Goal: Feedback & Contribution: Submit feedback/report problem

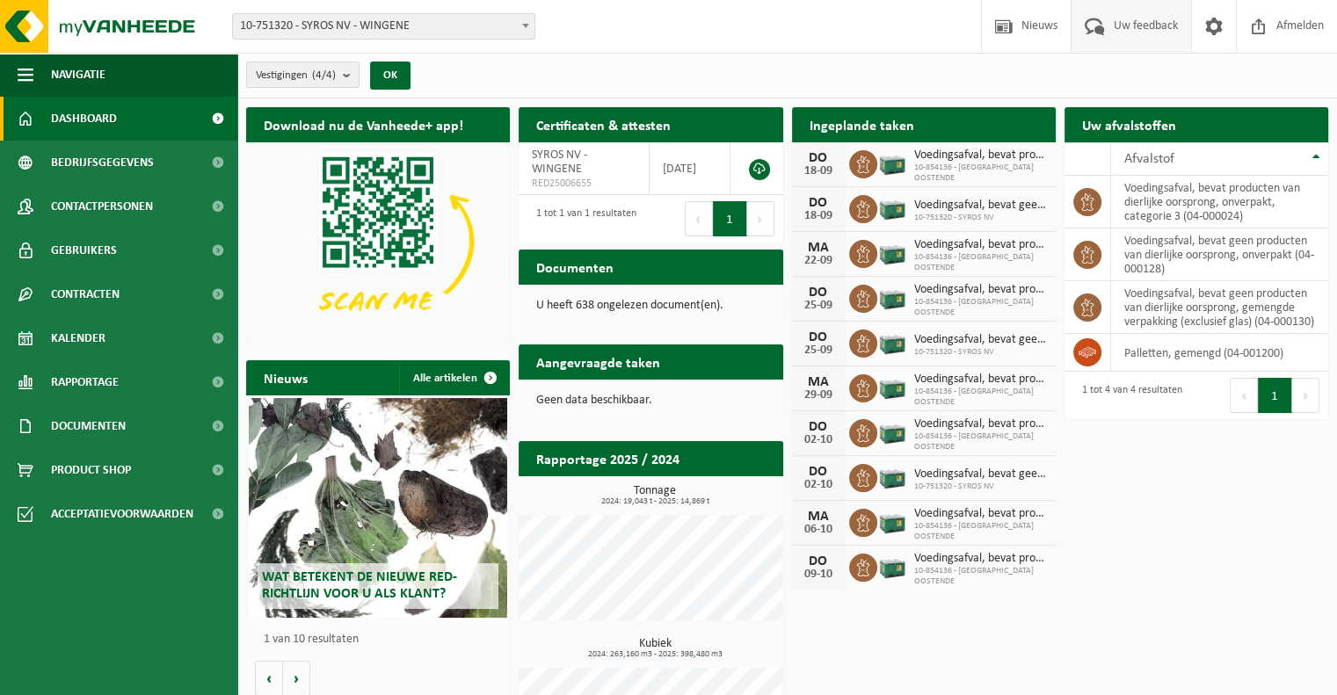
click at [1121, 24] on span "Uw feedback" at bounding box center [1145, 26] width 73 height 52
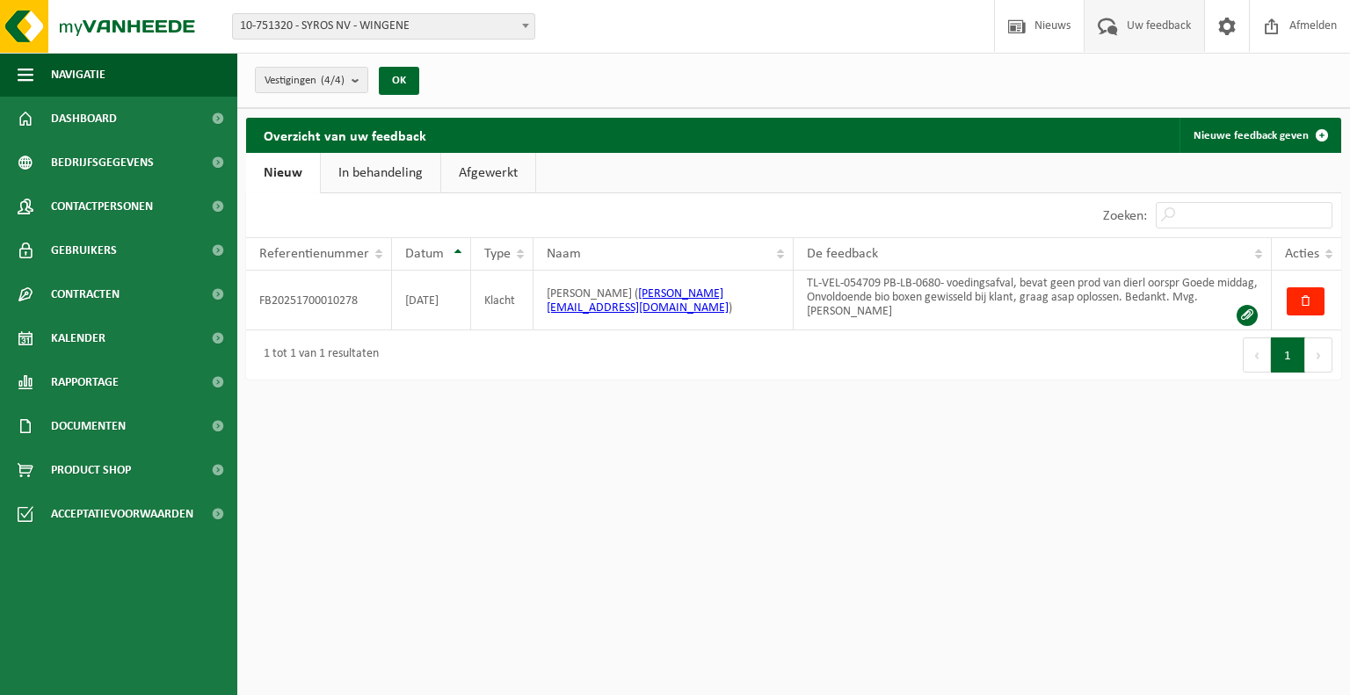
click at [510, 168] on link "Afgewerkt" at bounding box center [488, 173] width 94 height 40
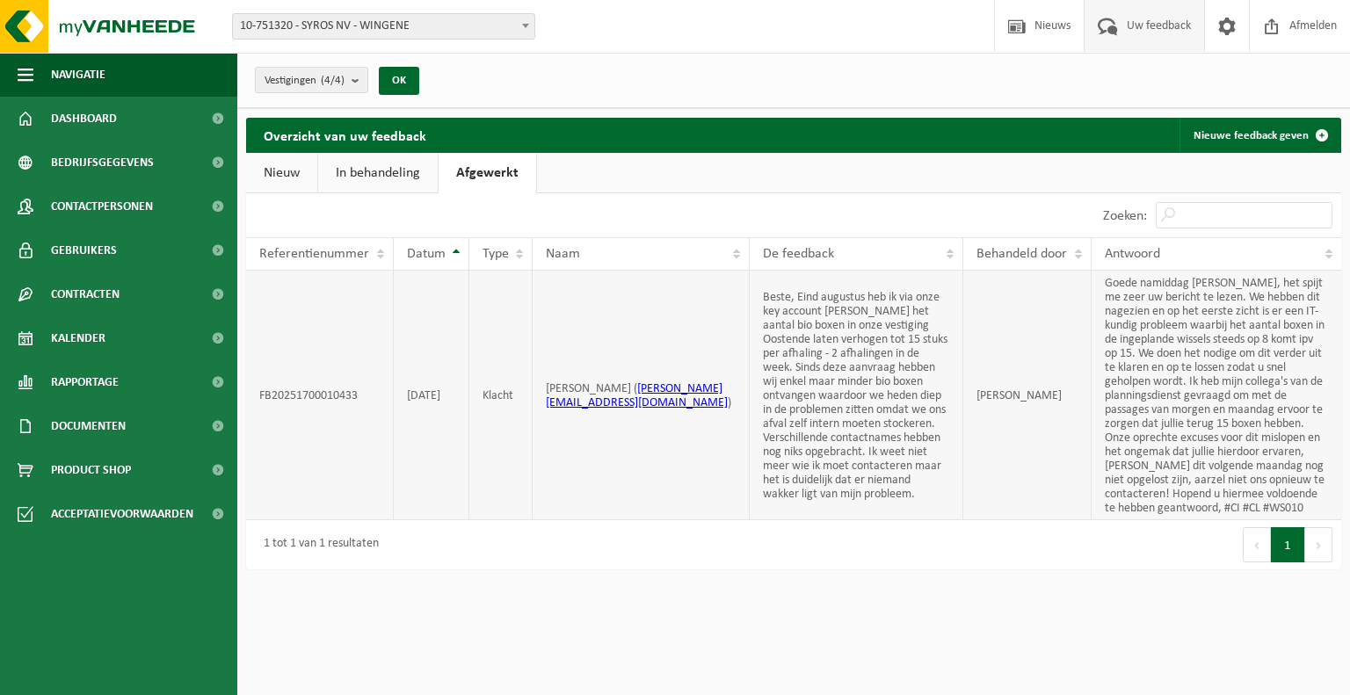
click at [644, 350] on td "Dieter Van der Meulen ( dieter.vandermeulen@syrosnv.com )" at bounding box center [641, 396] width 217 height 250
click at [1272, 131] on link "Nieuwe feedback geven" at bounding box center [1260, 135] width 160 height 35
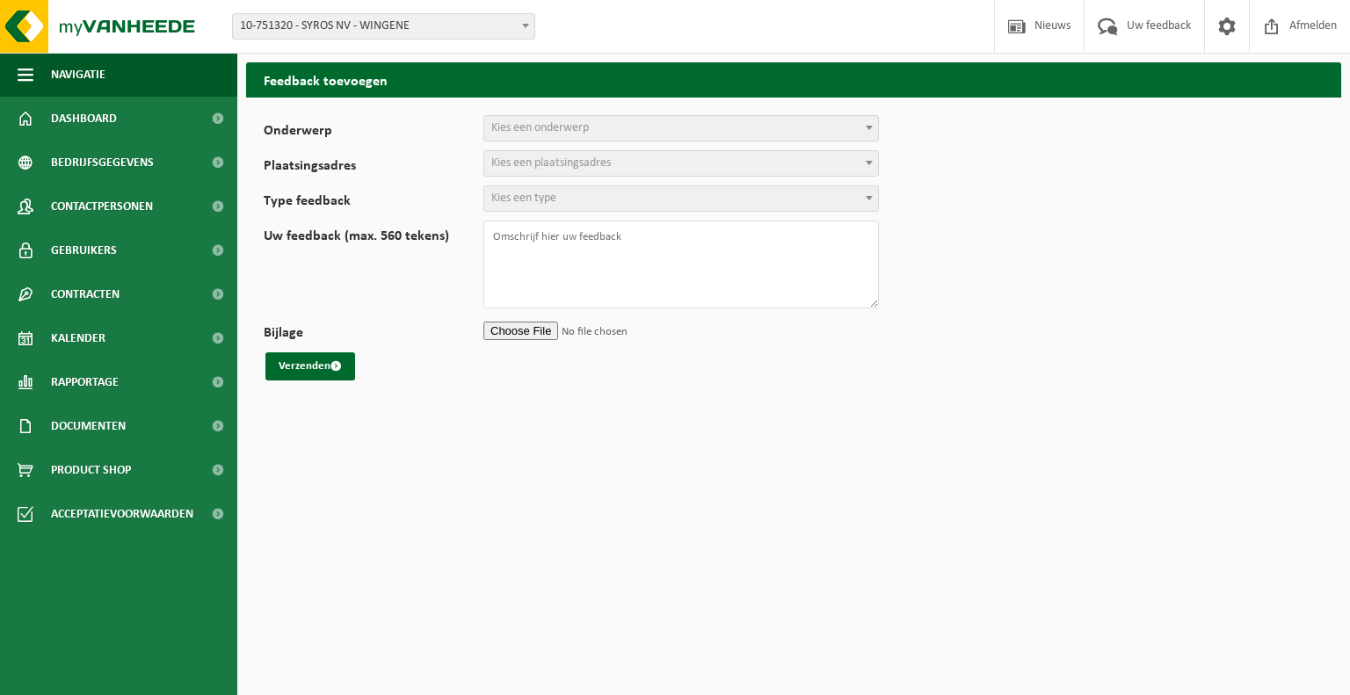
select select
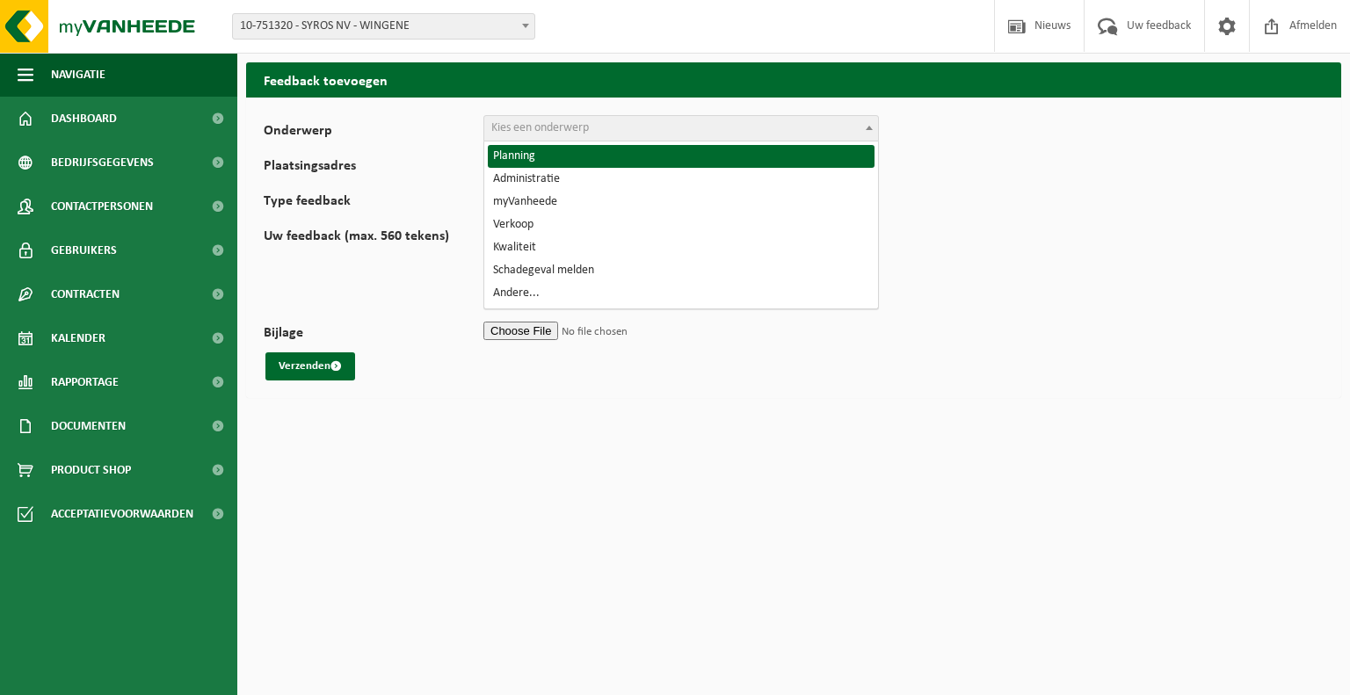
click at [592, 129] on span "Kies een onderwerp" at bounding box center [681, 128] width 394 height 25
select select "1"
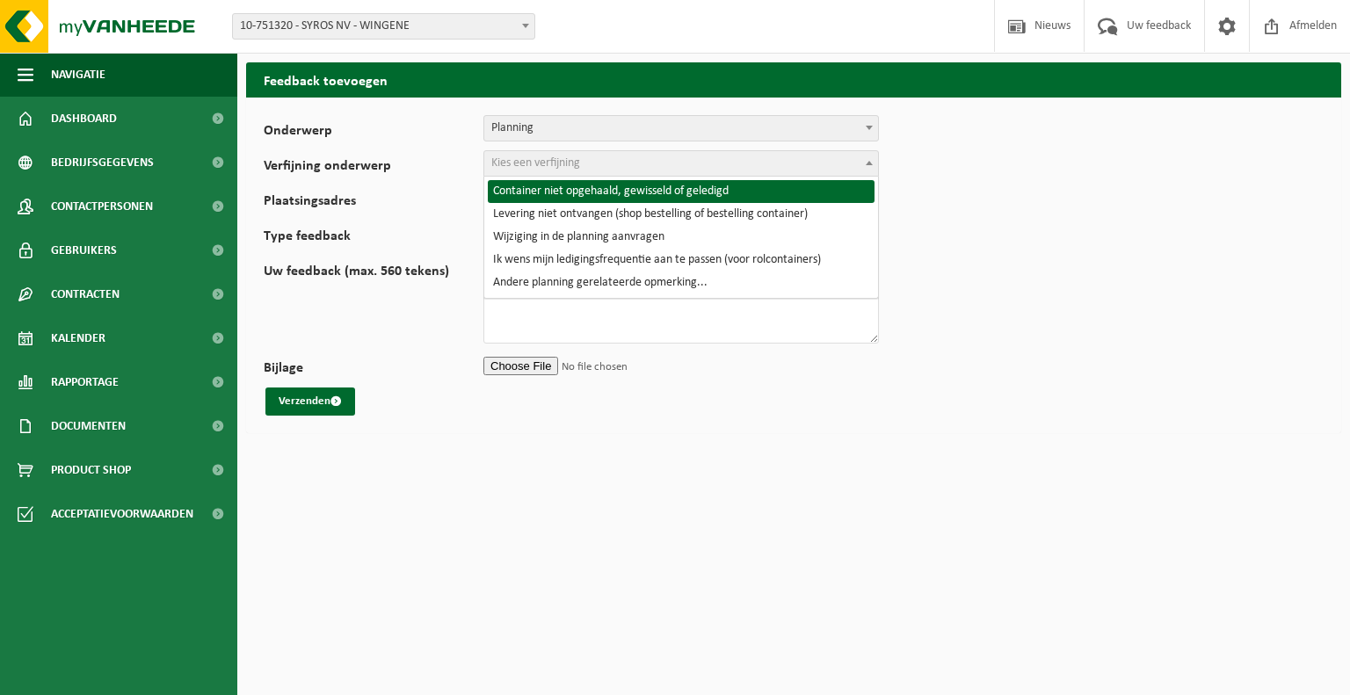
click at [557, 170] on span "Kies een verfijning" at bounding box center [535, 162] width 89 height 13
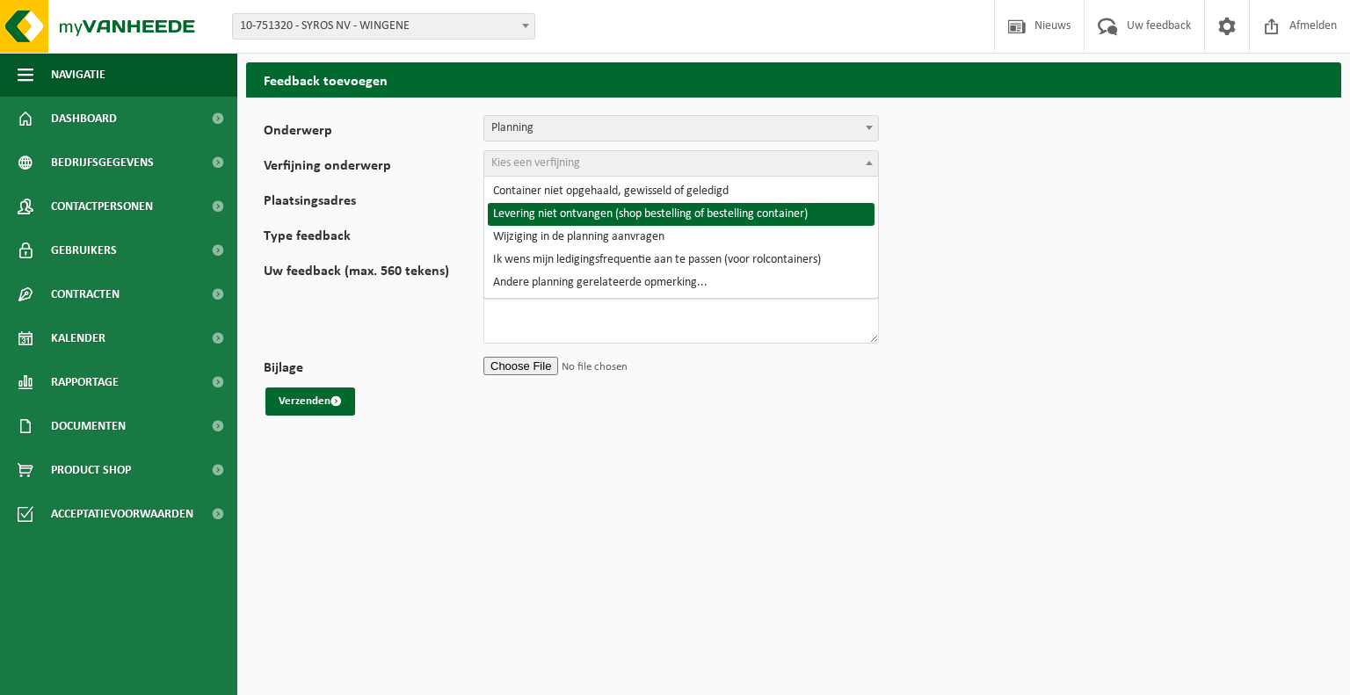
select select "3"
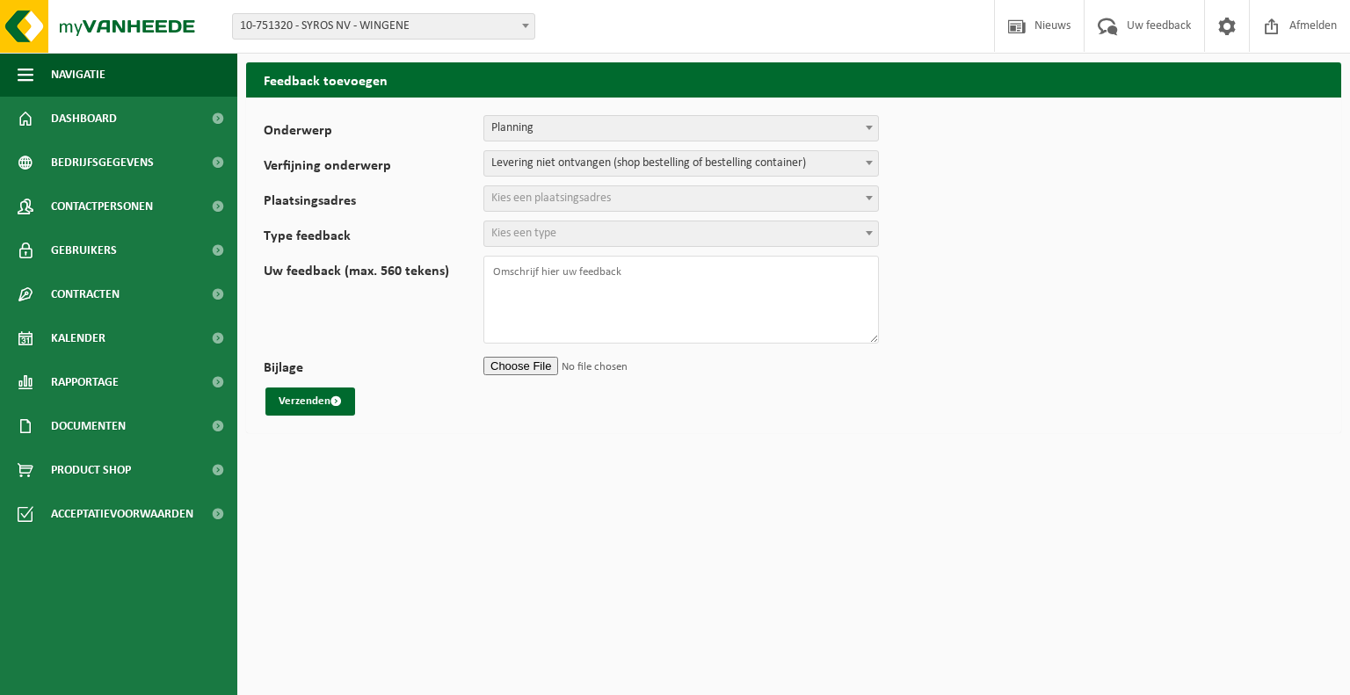
click at [610, 202] on span "Kies een plaatsingsadres" at bounding box center [551, 198] width 120 height 13
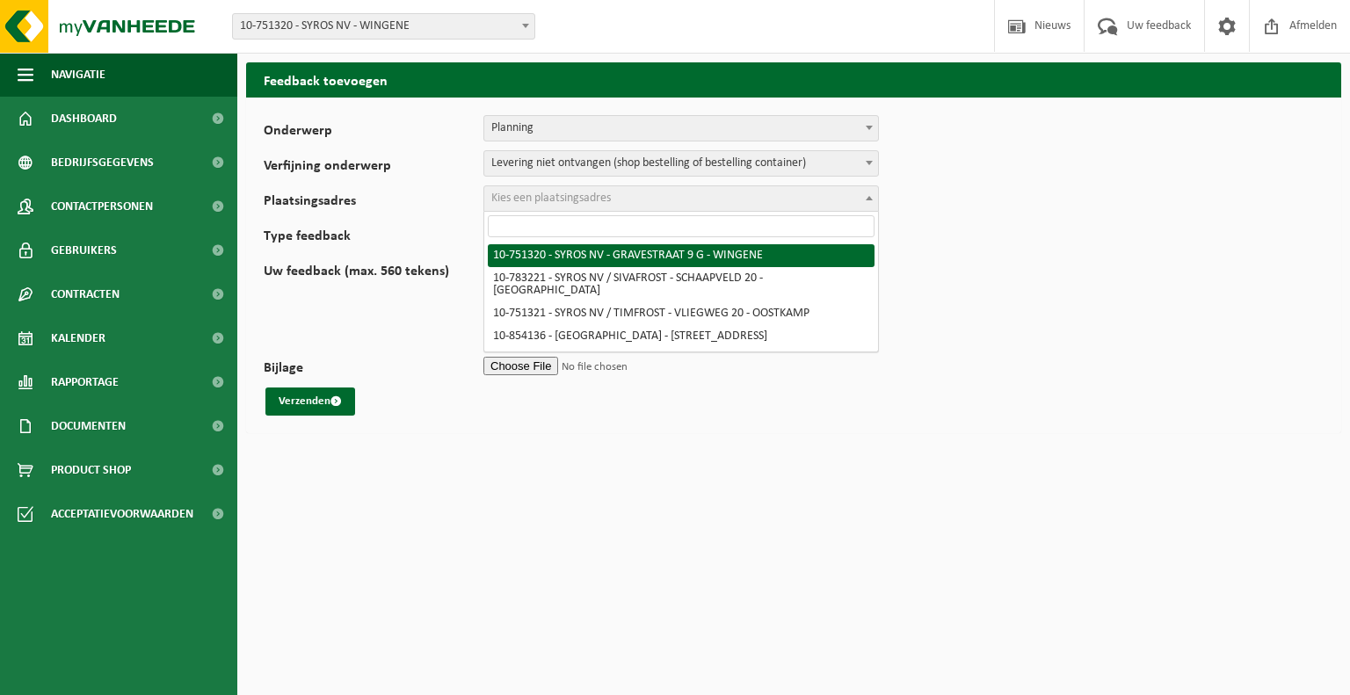
select select "32403"
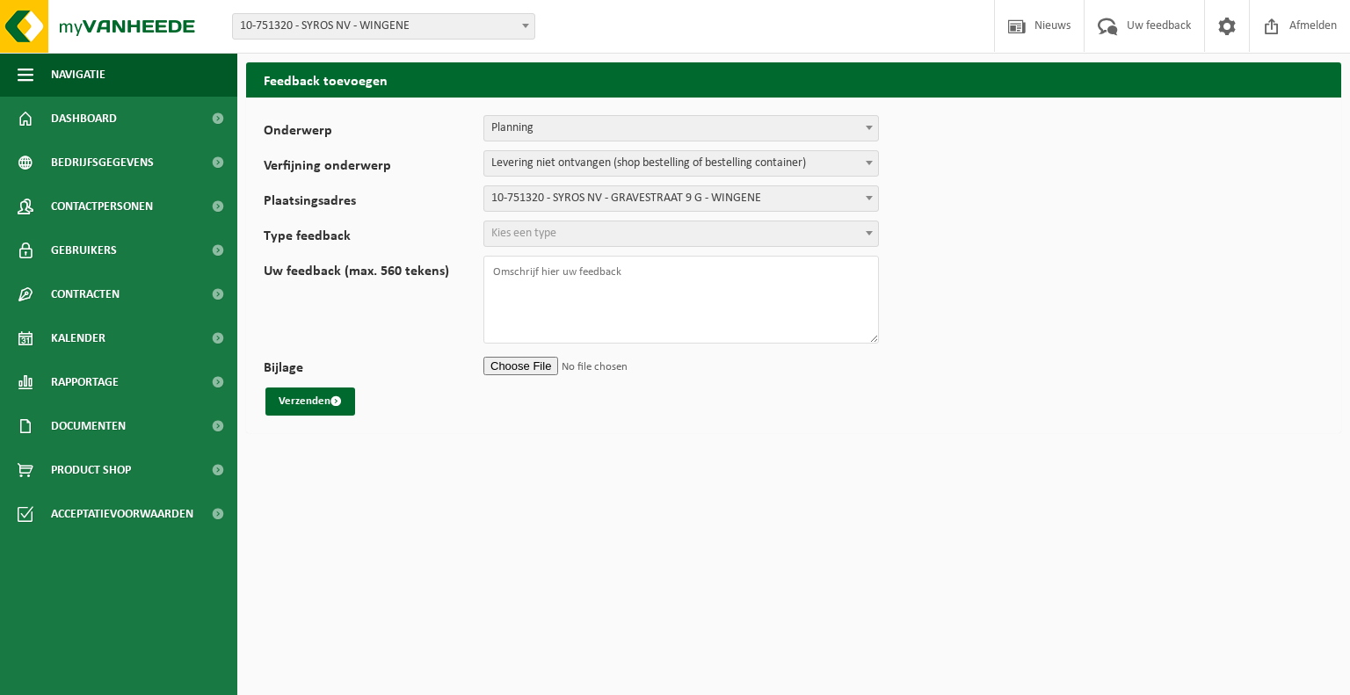
click at [559, 230] on span "Kies een type" at bounding box center [681, 233] width 394 height 25
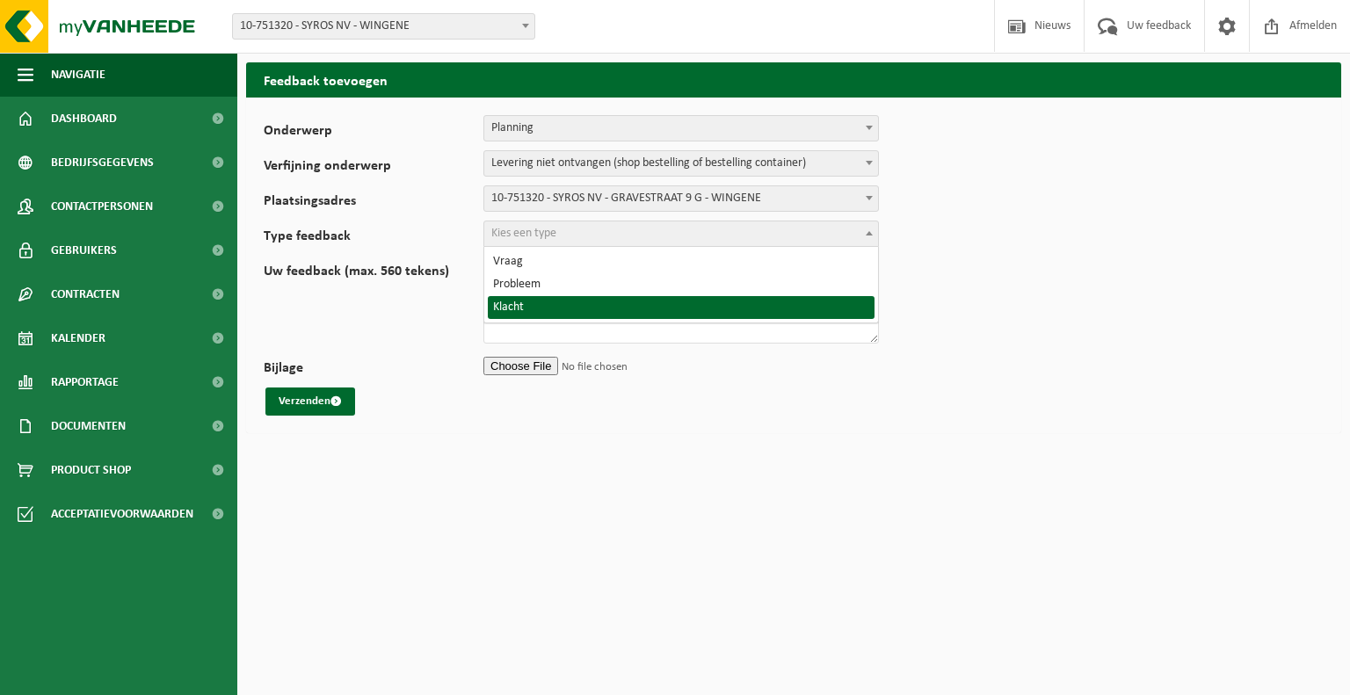
select select "COM"
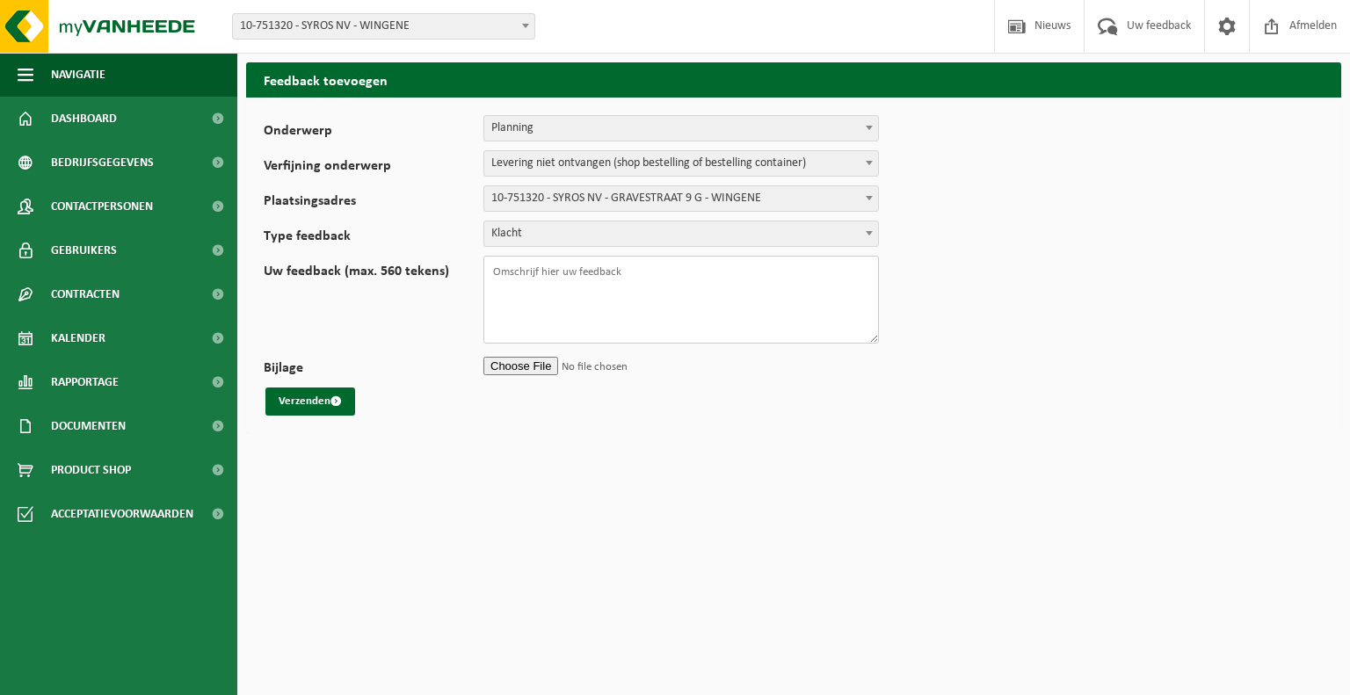
click at [541, 293] on textarea "Uw feedback (max. 560 tekens)" at bounding box center [681, 300] width 396 height 88
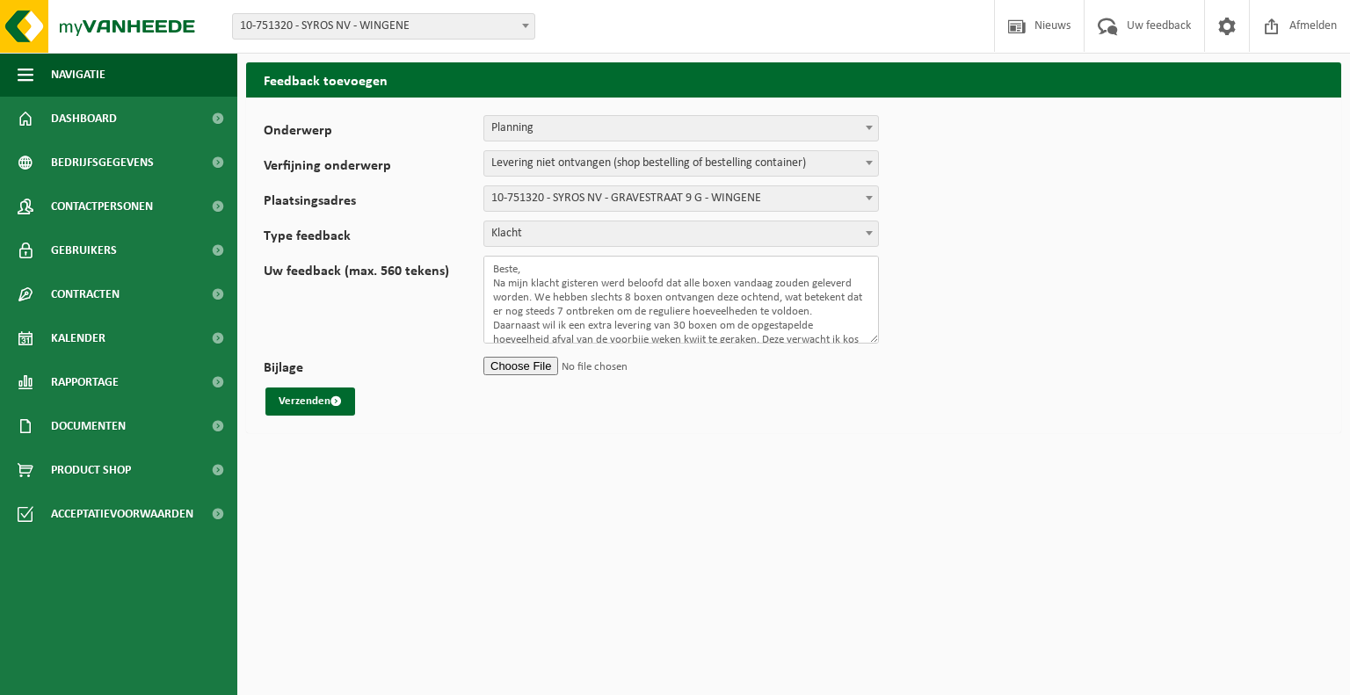
scroll to position [16, 0]
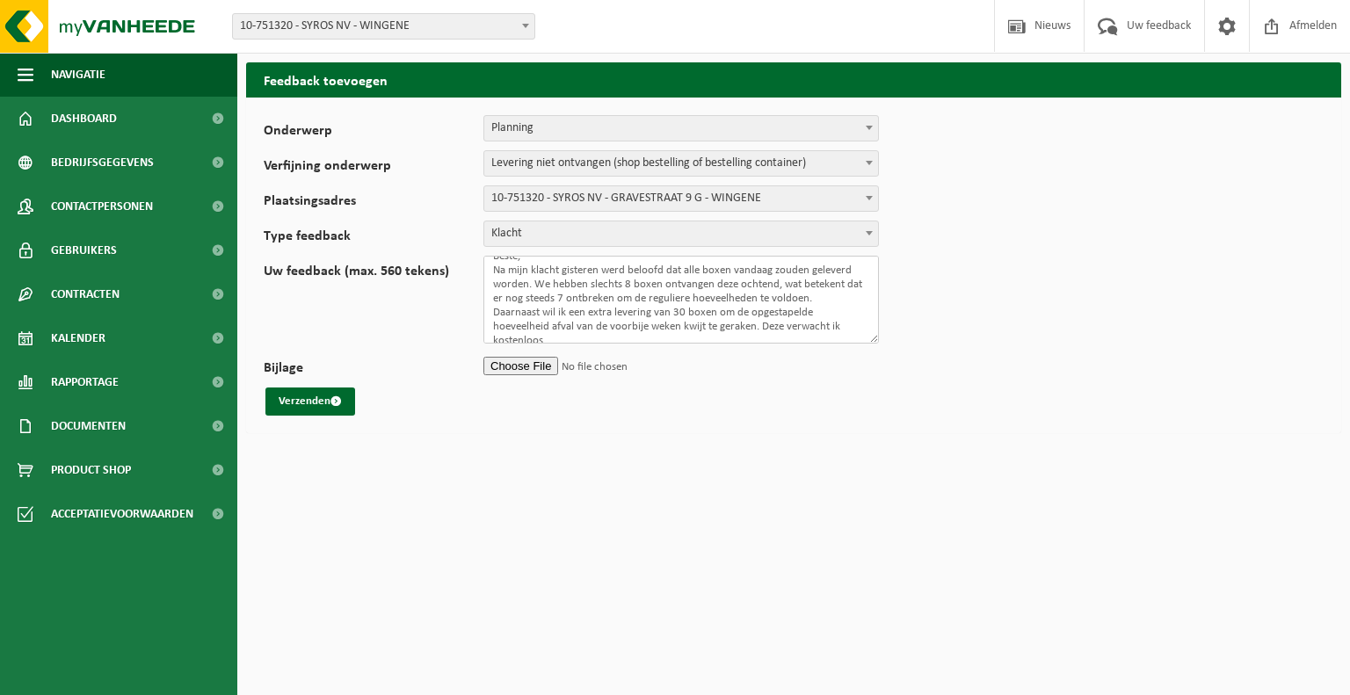
click at [844, 322] on textarea "Beste, Na mijn klacht gisteren werd beloofd dat alle boxen vandaag zouden gelev…" at bounding box center [681, 300] width 396 height 88
click at [608, 335] on textarea "Beste, Na mijn klacht gisteren werd beloofd dat alle boxen vandaag zouden gelev…" at bounding box center [681, 300] width 396 height 88
type textarea "Beste, Na mijn klacht gisteren werd beloofd dat alle boxen vandaag zouden gelev…"
click at [316, 396] on button "Verzenden" at bounding box center [310, 402] width 90 height 28
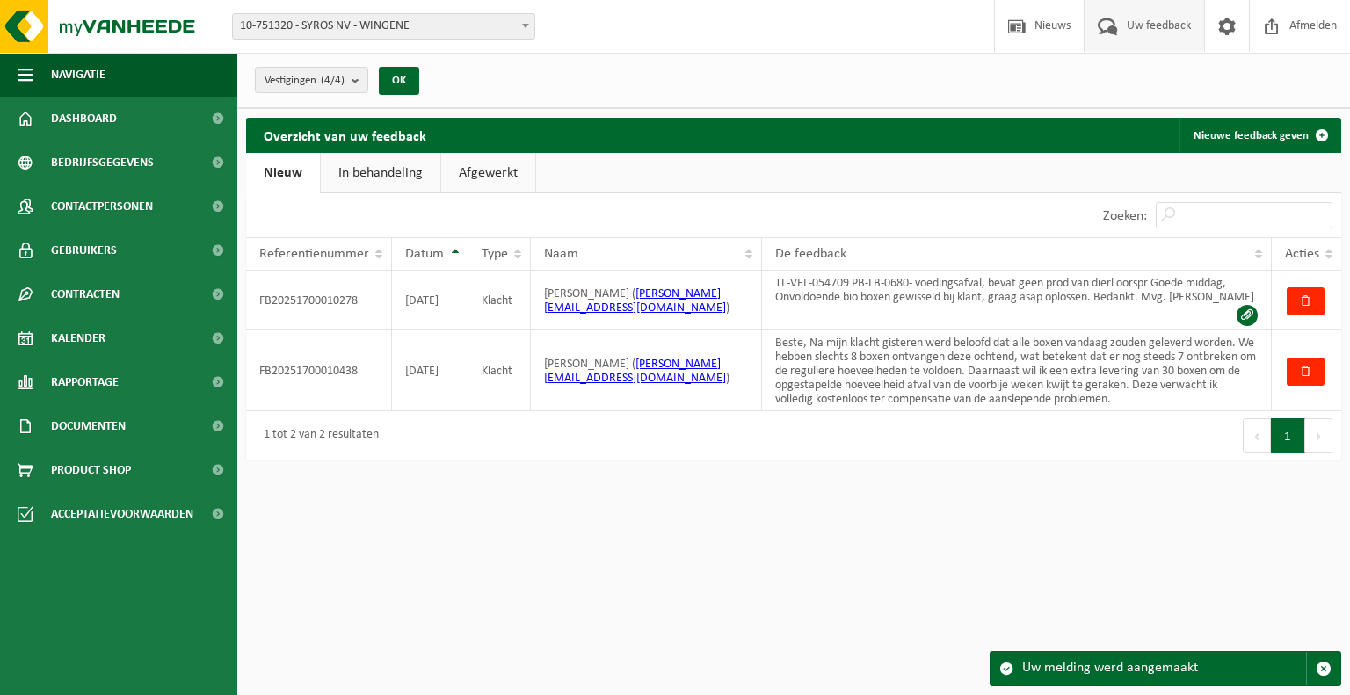
click at [402, 185] on link "In behandeling" at bounding box center [381, 173] width 120 height 40
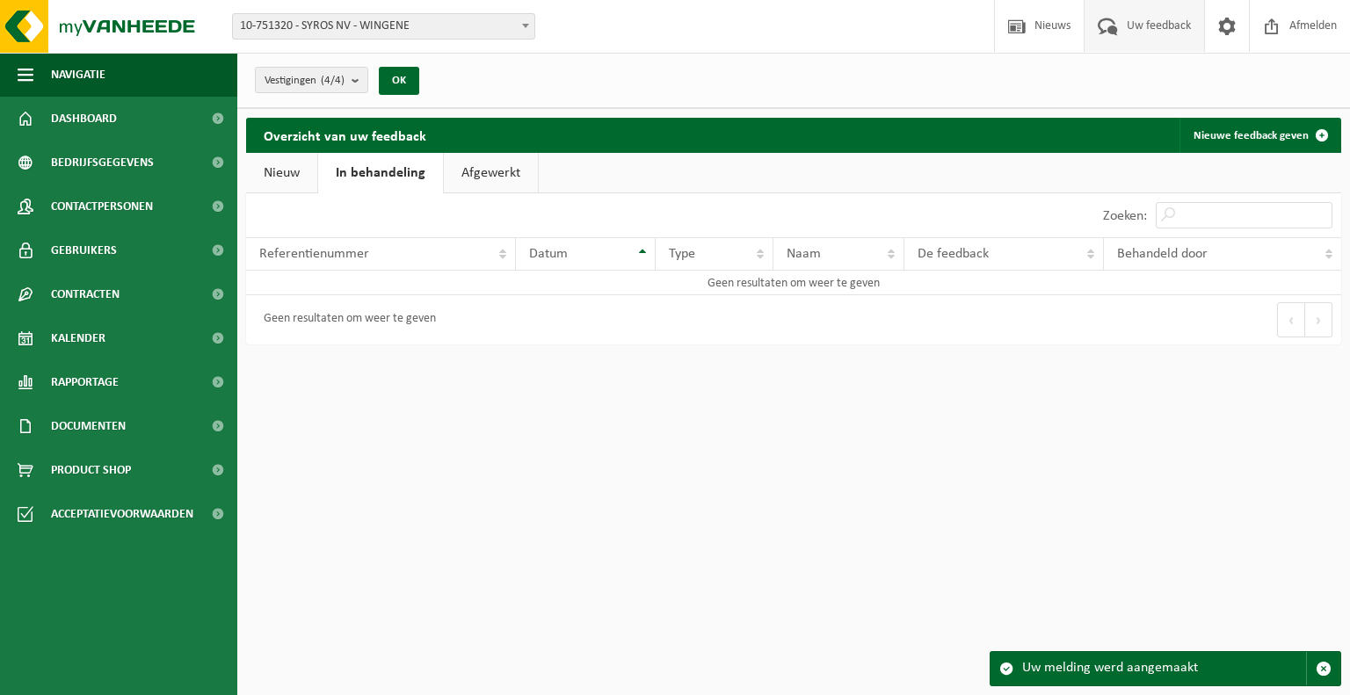
click at [489, 178] on link "Afgewerkt" at bounding box center [491, 173] width 94 height 40
